Goal: Transaction & Acquisition: Purchase product/service

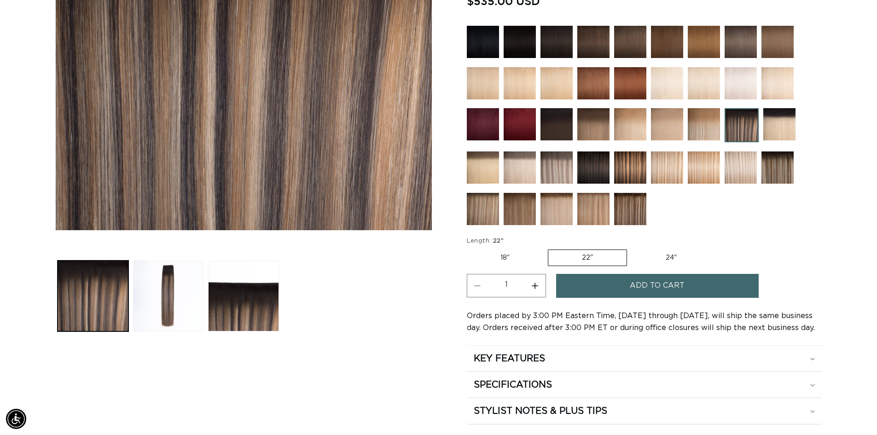
click at [662, 283] on span "Add to cart" at bounding box center [657, 285] width 55 height 23
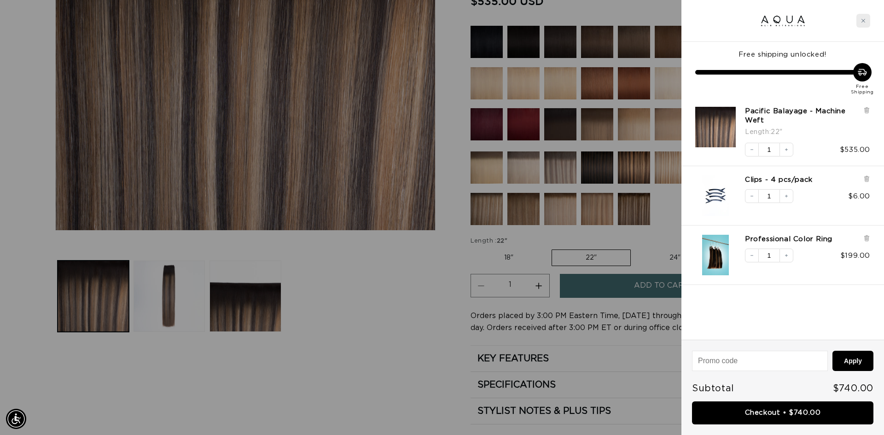
click at [867, 17] on div "Close cart" at bounding box center [863, 21] width 14 height 14
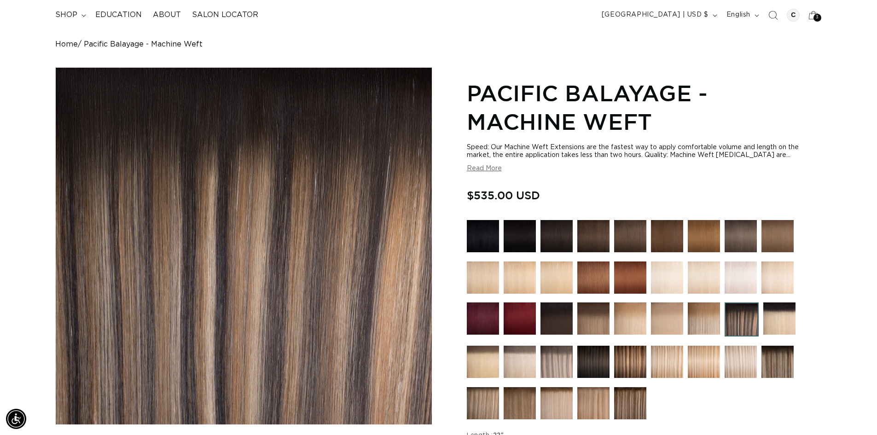
scroll to position [60, 0]
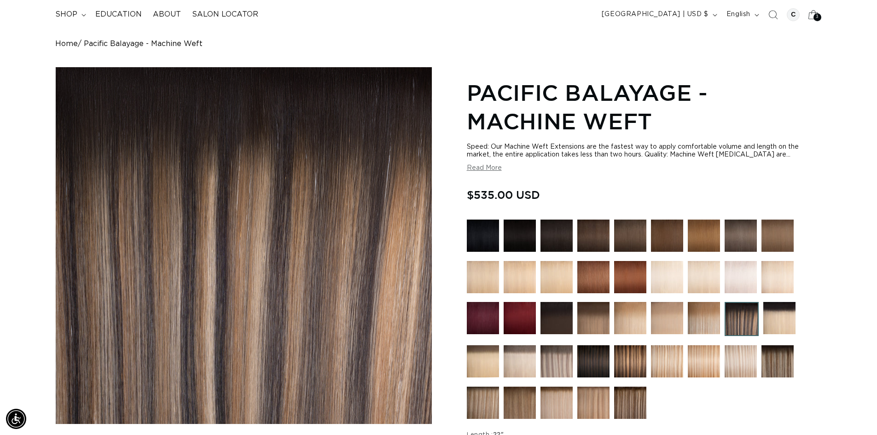
click at [816, 16] on span "3" at bounding box center [817, 17] width 3 height 8
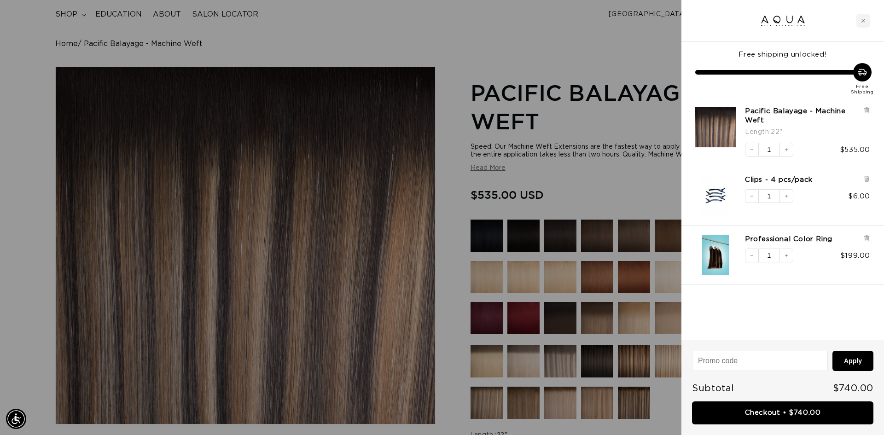
scroll to position [0, 1637]
click at [867, 110] on icon at bounding box center [866, 110] width 4 height 5
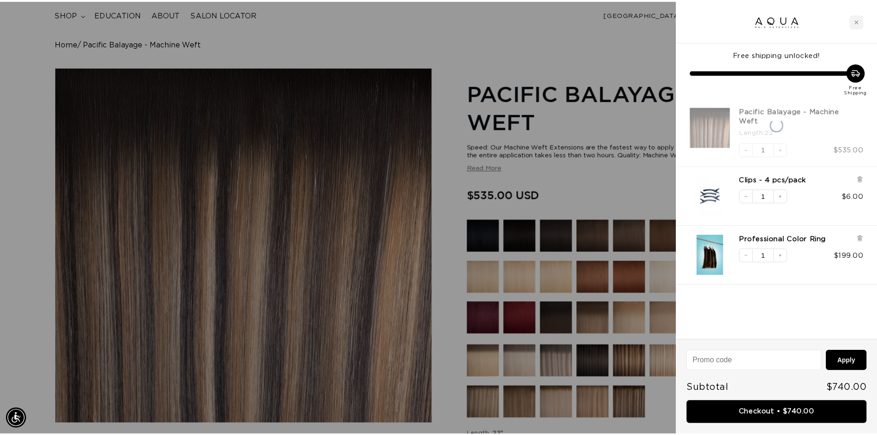
scroll to position [0, 0]
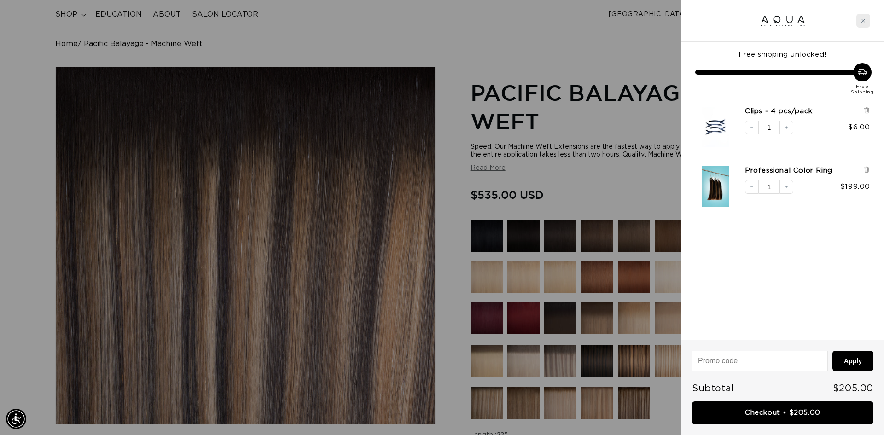
click at [865, 25] on div "Close cart" at bounding box center [863, 21] width 14 height 14
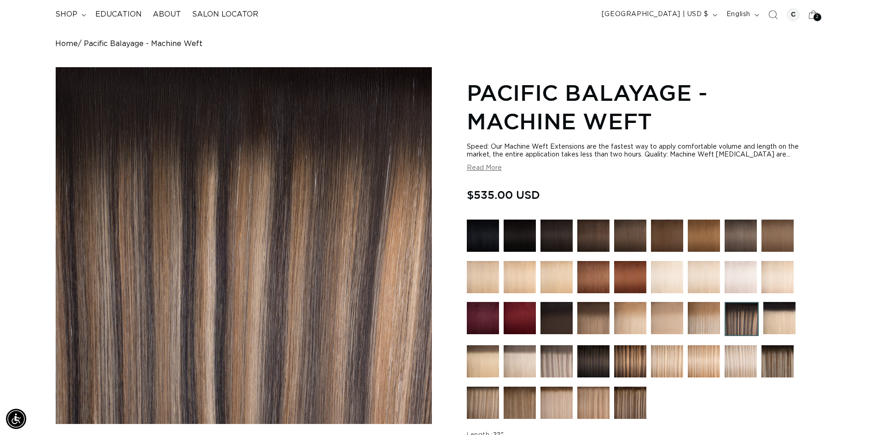
scroll to position [0, 811]
click at [79, 16] on summary "shop" at bounding box center [70, 14] width 40 height 21
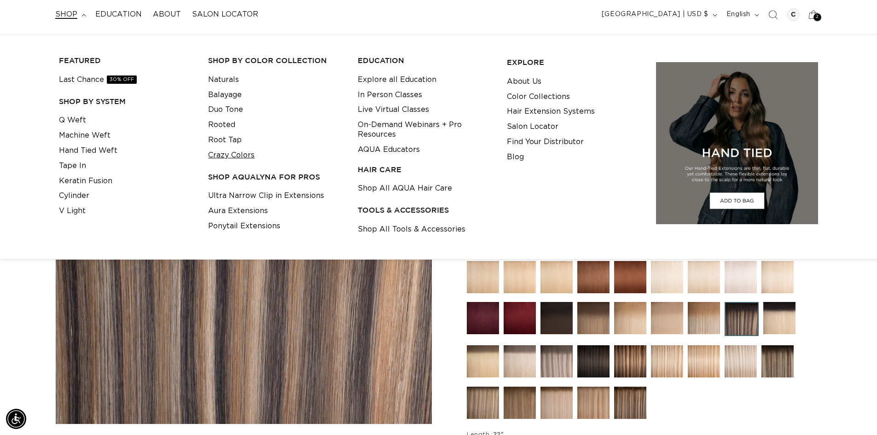
scroll to position [0, 0]
click at [72, 114] on link "Q Weft" at bounding box center [72, 120] width 27 height 15
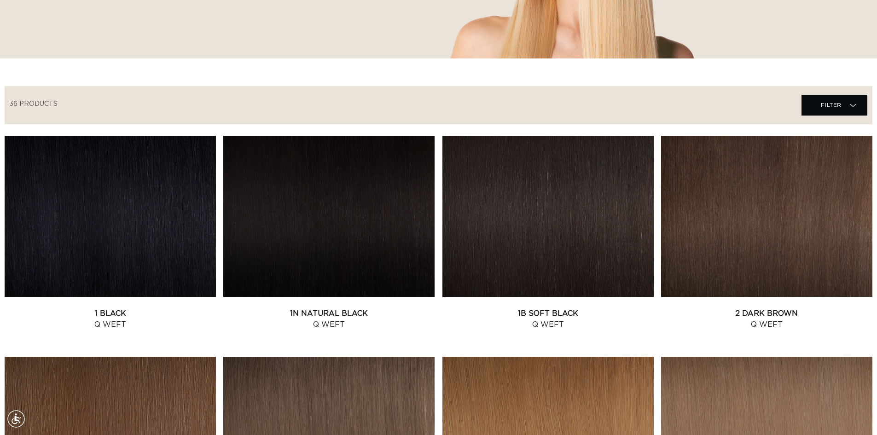
scroll to position [238, 0]
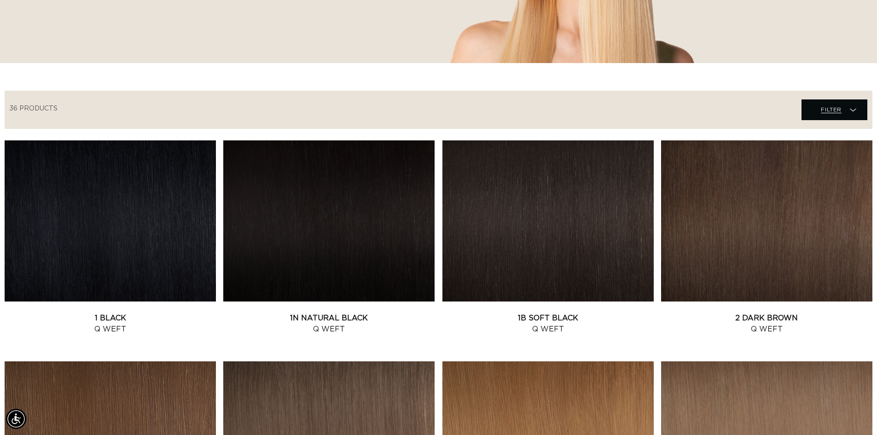
click at [829, 112] on span "Filter" at bounding box center [831, 109] width 21 height 17
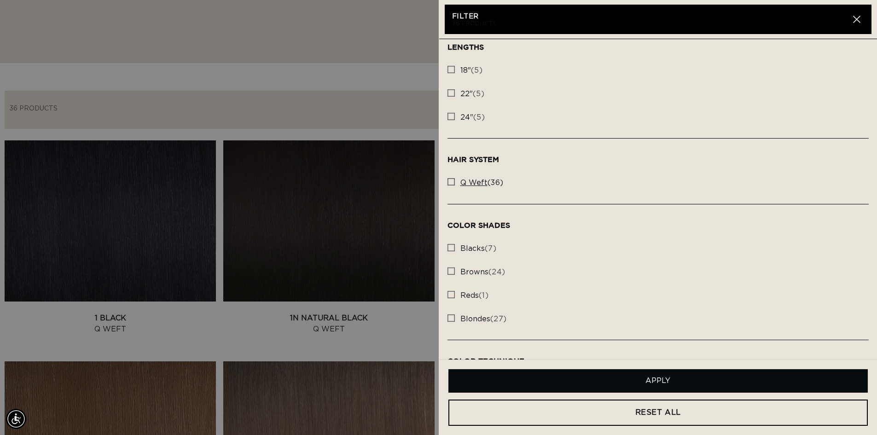
scroll to position [0, 1623]
click at [448, 179] on rect at bounding box center [451, 182] width 6 height 6
click at [448, 179] on input "q weft (36) q weft (36 products)" at bounding box center [450, 179] width 7 height 7
checkbox input "true"
click at [449, 93] on rect at bounding box center [451, 93] width 6 height 6
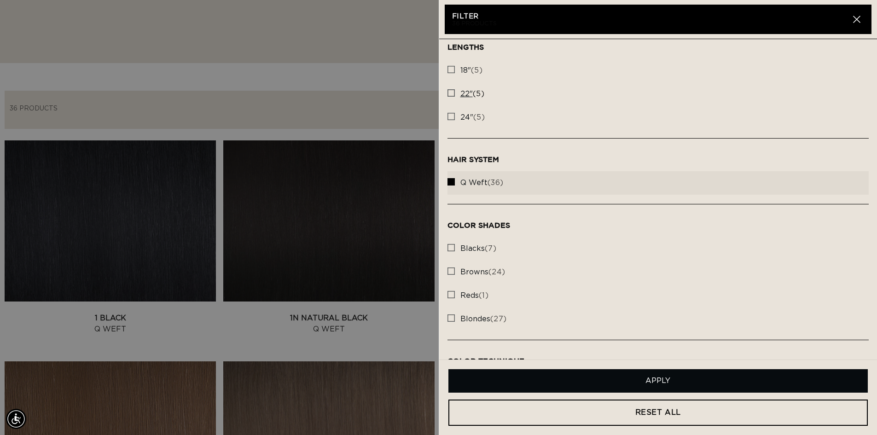
click at [449, 93] on input "22" (5) 22" (5 products)" at bounding box center [450, 90] width 7 height 7
checkbox input "true"
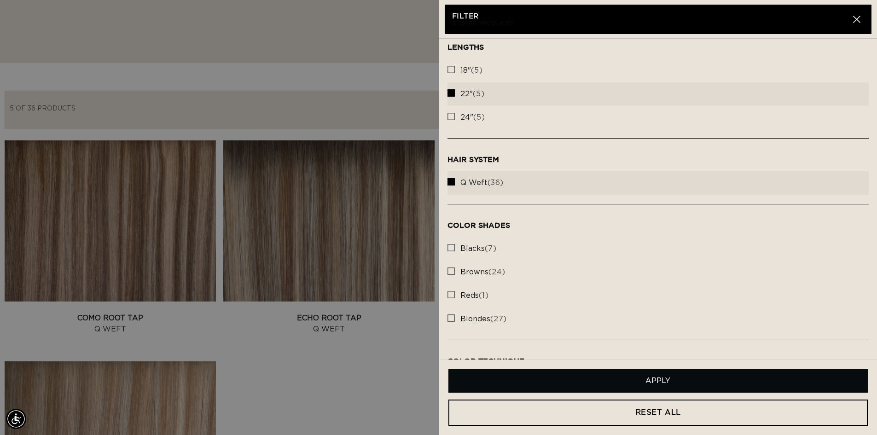
scroll to position [0, 811]
click at [710, 380] on button "Apply" at bounding box center [658, 380] width 420 height 23
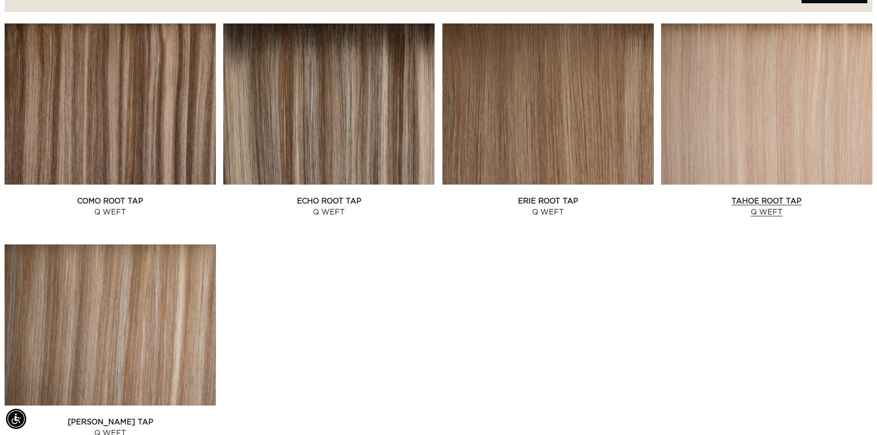
scroll to position [357, 0]
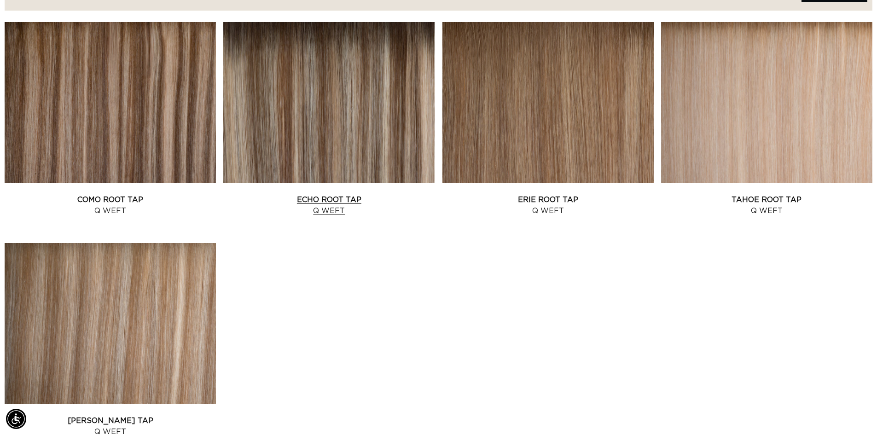
click at [381, 194] on link "Echo Root Tap Q Weft" at bounding box center [328, 205] width 211 height 22
